Goal: Task Accomplishment & Management: Use online tool/utility

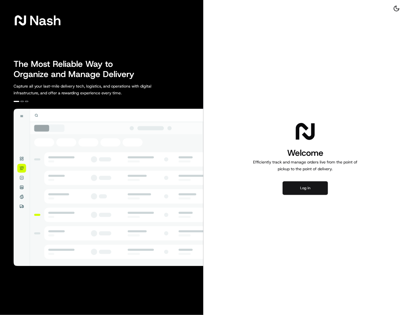
click at [300, 183] on button "Log in" at bounding box center [305, 189] width 45 height 14
